Goal: Register for event/course

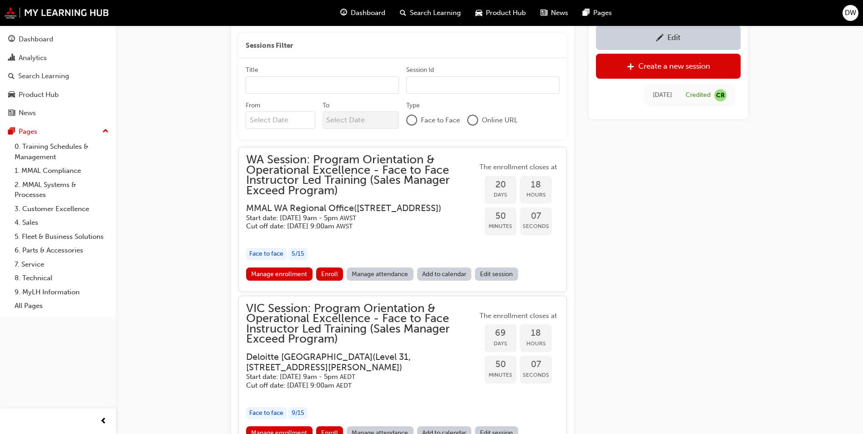
scroll to position [695, 0]
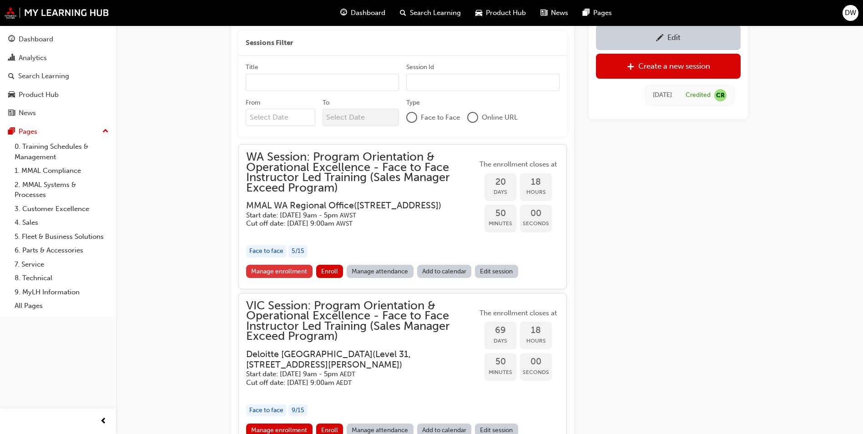
click at [298, 272] on link "Manage enrollment" at bounding box center [279, 271] width 66 height 13
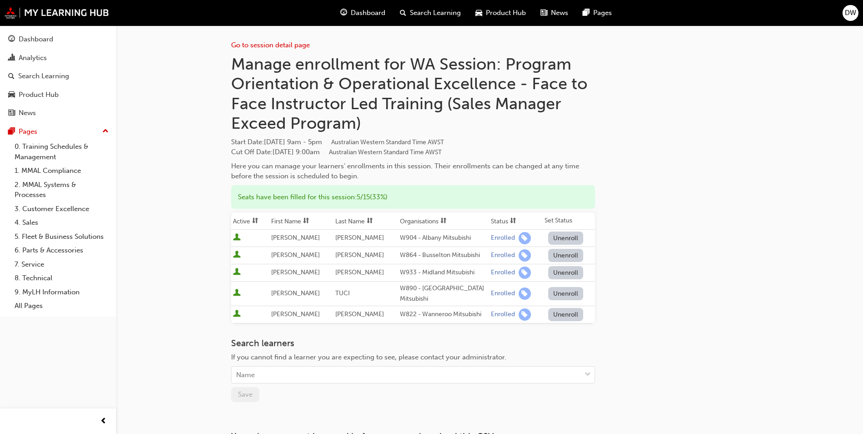
click at [648, 214] on div "Go to session detail page Manage enrollment for WA Session: Program Orientation…" at bounding box center [489, 248] width 517 height 447
drag, startPoint x: 77, startPoint y: 148, endPoint x: 120, endPoint y: 156, distance: 43.8
click at [77, 148] on link "0. Training Schedules & Management" at bounding box center [61, 152] width 101 height 24
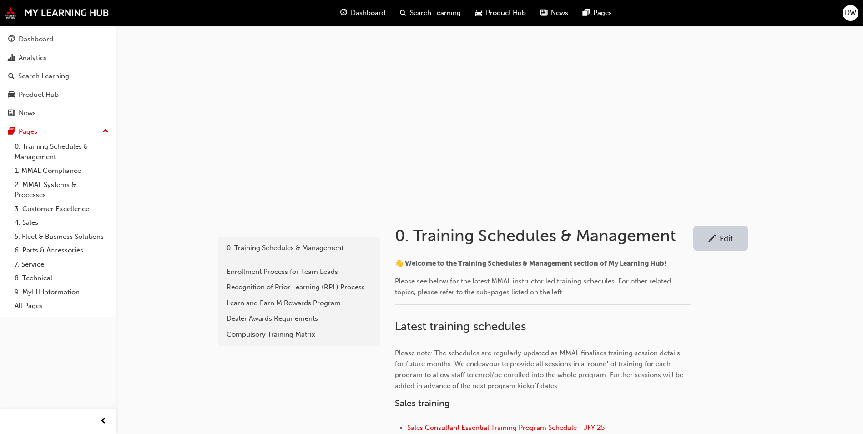
scroll to position [228, 0]
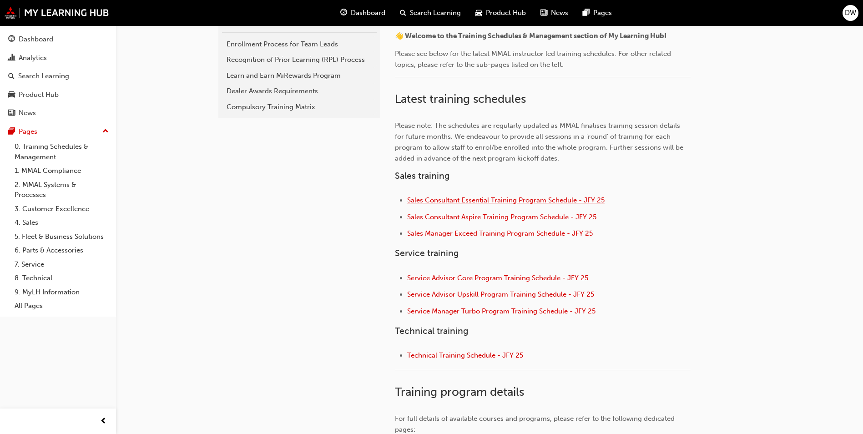
click at [492, 201] on span "Sales Consultant Essential Training Program Schedule - JFY 25" at bounding box center [505, 200] width 197 height 8
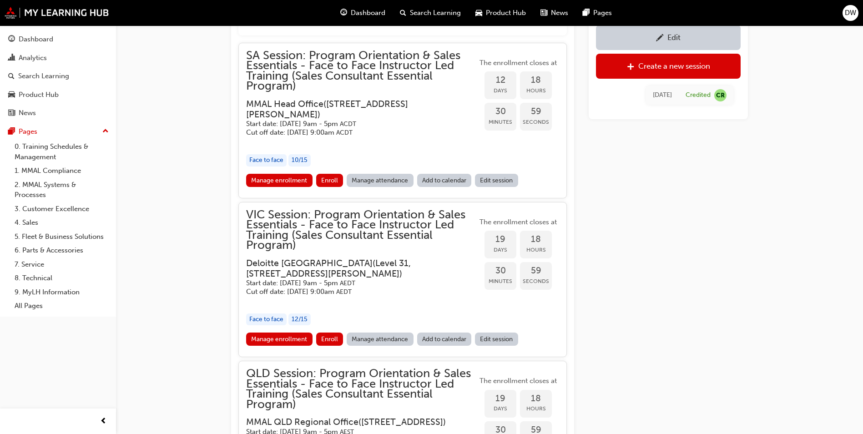
scroll to position [915, 0]
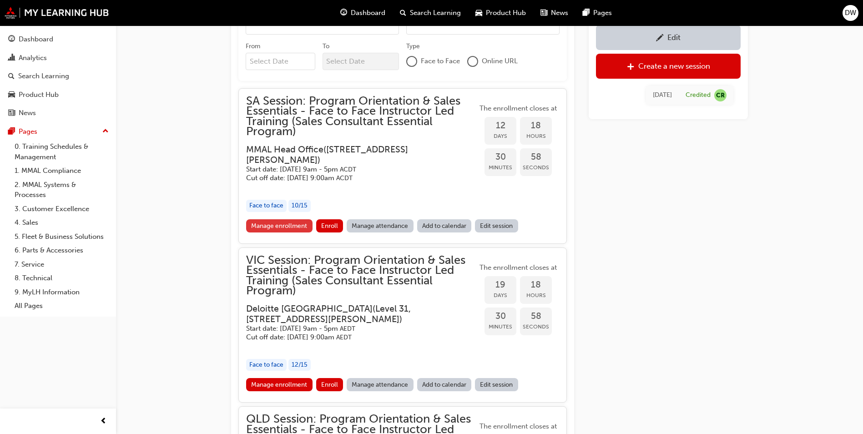
click at [284, 219] on link "Manage enrollment" at bounding box center [279, 225] width 66 height 13
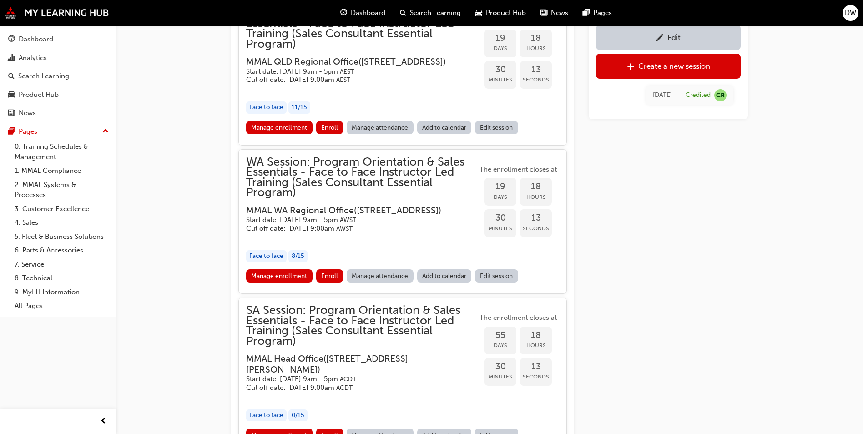
scroll to position [1325, 0]
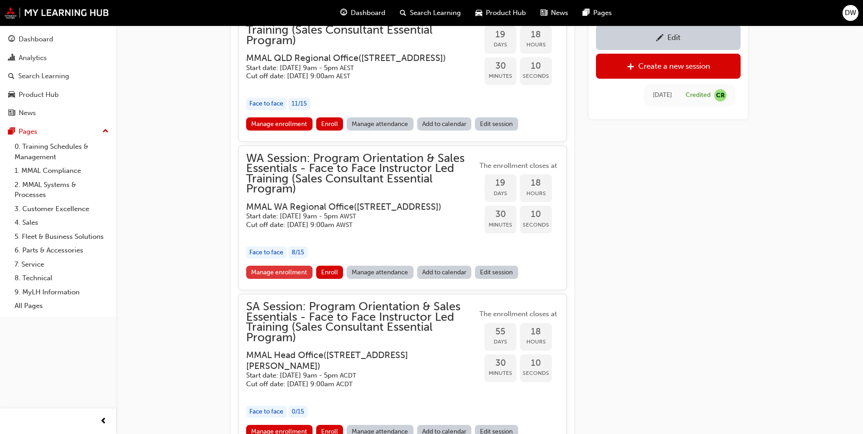
click at [259, 279] on link "Manage enrollment" at bounding box center [279, 272] width 66 height 13
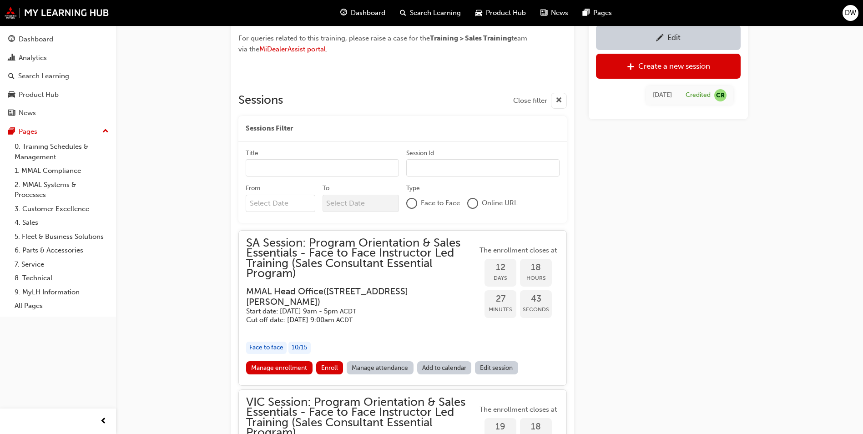
scroll to position [865, 0]
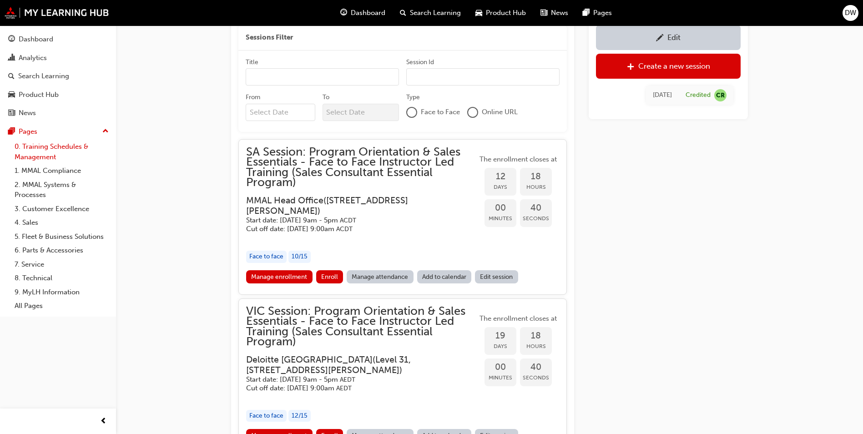
click at [76, 147] on link "0. Training Schedules & Management" at bounding box center [61, 152] width 101 height 24
